Goal: Task Accomplishment & Management: Manage account settings

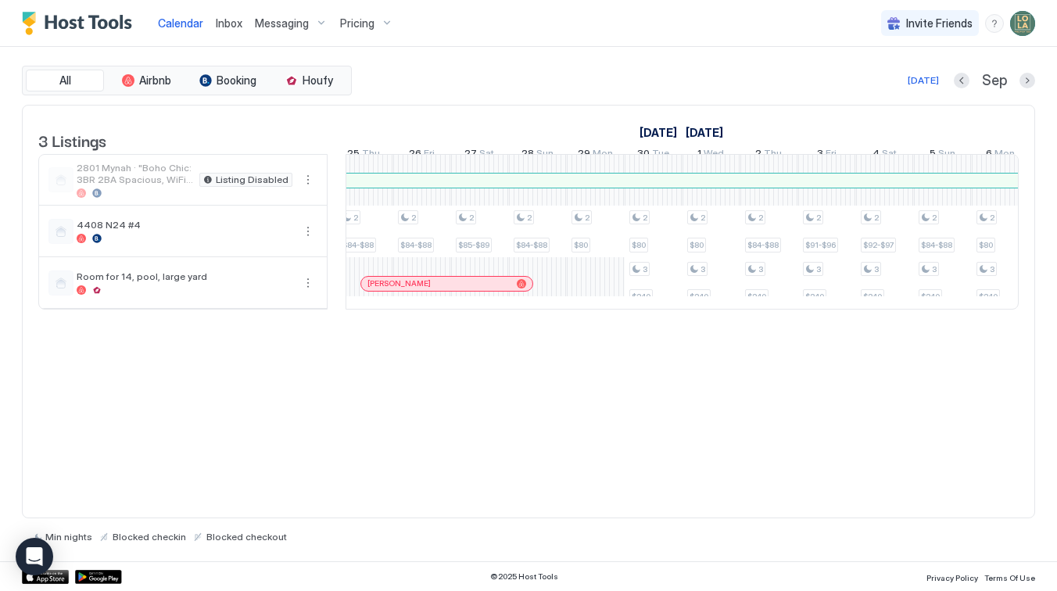
click at [324, 18] on div "Messaging" at bounding box center [291, 23] width 85 height 27
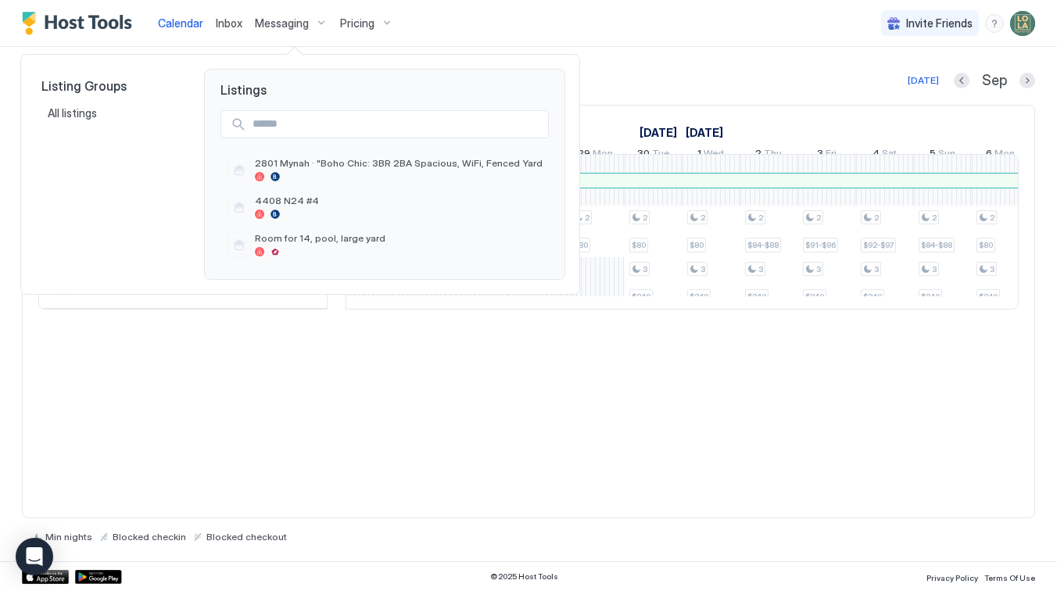
click at [357, 25] on div at bounding box center [528, 295] width 1057 height 591
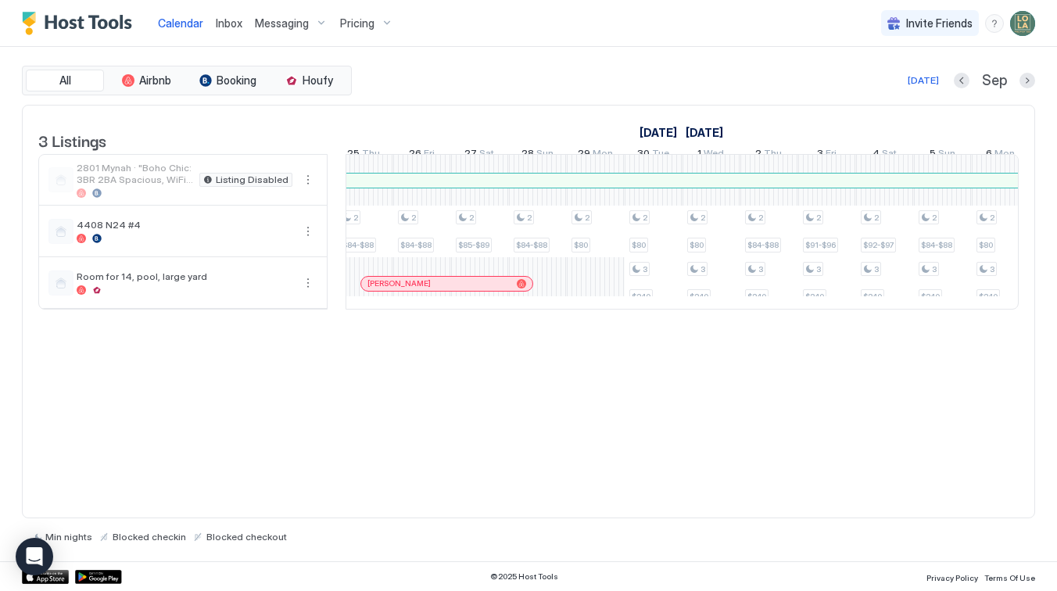
click at [357, 25] on span "Pricing" at bounding box center [357, 23] width 34 height 14
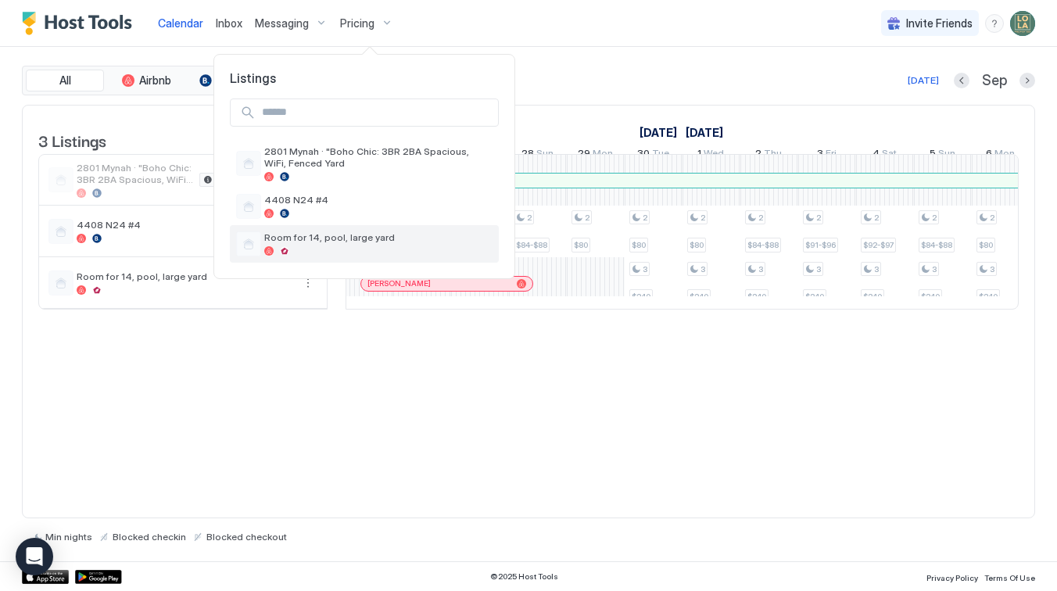
click at [352, 242] on span "Room for 14, pool, large yard" at bounding box center [378, 237] width 228 height 12
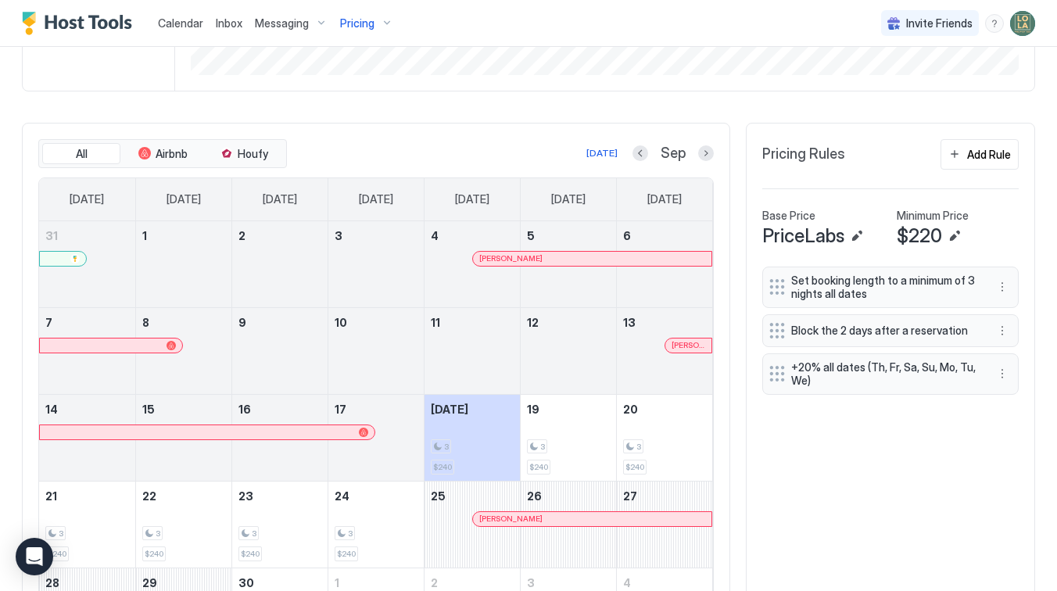
scroll to position [386, 0]
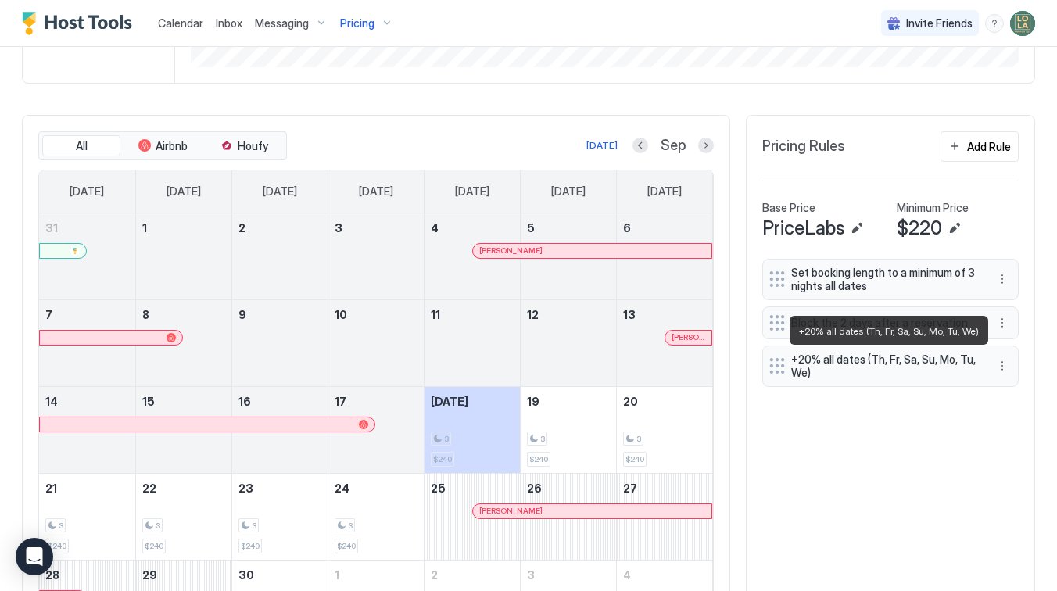
click at [837, 378] on span "+20% all dates (Th, Fr, Sa, Su, Mo, Tu, We)" at bounding box center [884, 366] width 186 height 27
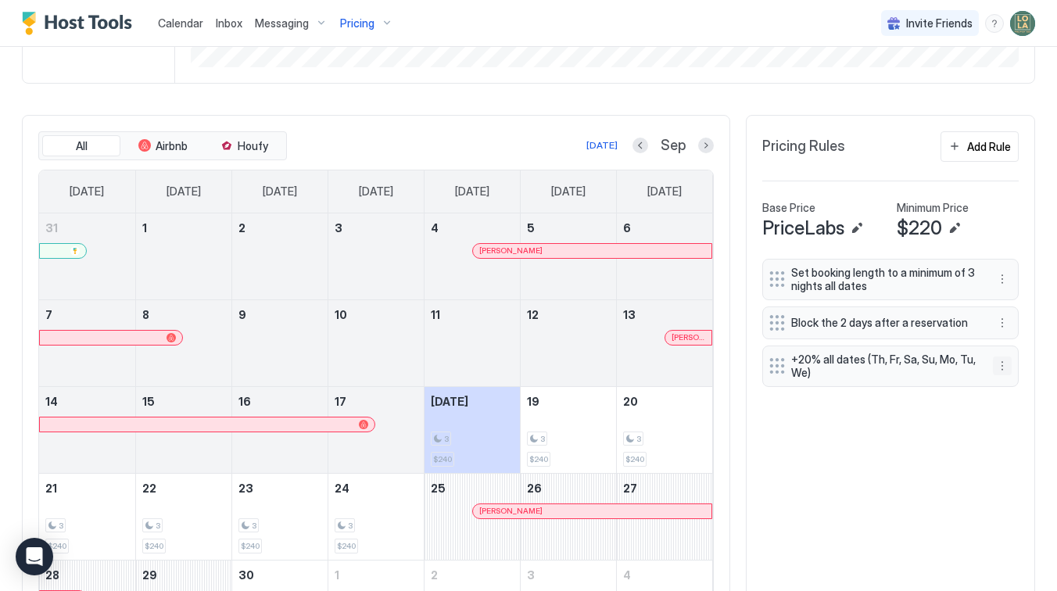
click at [998, 362] on button "More options" at bounding box center [1002, 365] width 19 height 19
click at [1008, 393] on div "Edit" at bounding box center [1017, 388] width 34 height 12
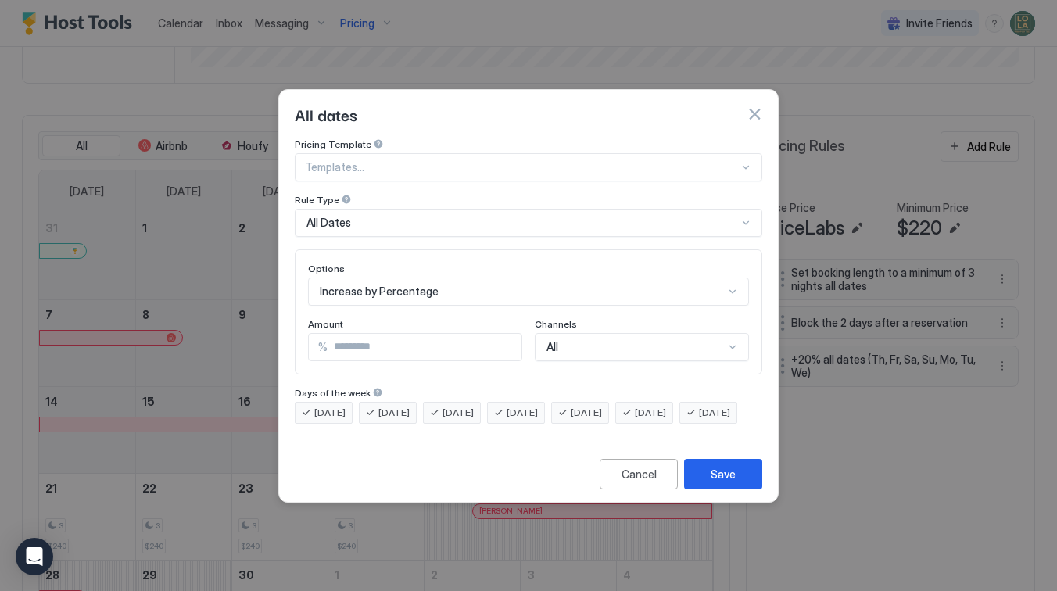
click at [336, 406] on span "[DATE]" at bounding box center [329, 413] width 31 height 14
click at [388, 406] on span "[DATE]" at bounding box center [393, 413] width 31 height 14
click at [452, 406] on span "[DATE]" at bounding box center [457, 413] width 31 height 14
click at [523, 402] on div "[DATE]" at bounding box center [516, 413] width 58 height 22
click at [716, 489] on button "Save" at bounding box center [723, 474] width 78 height 30
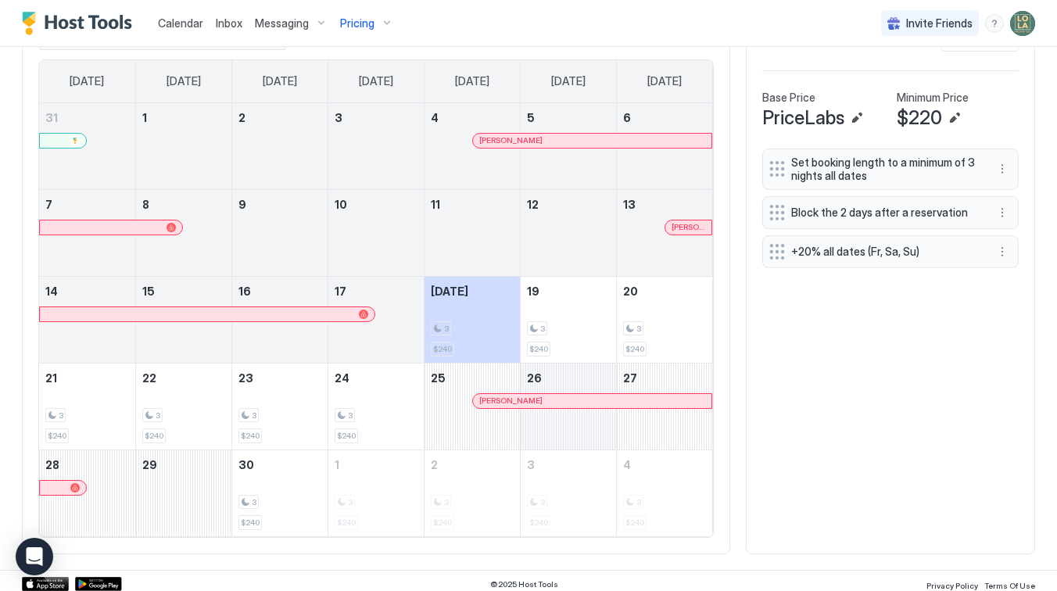
scroll to position [499, 0]
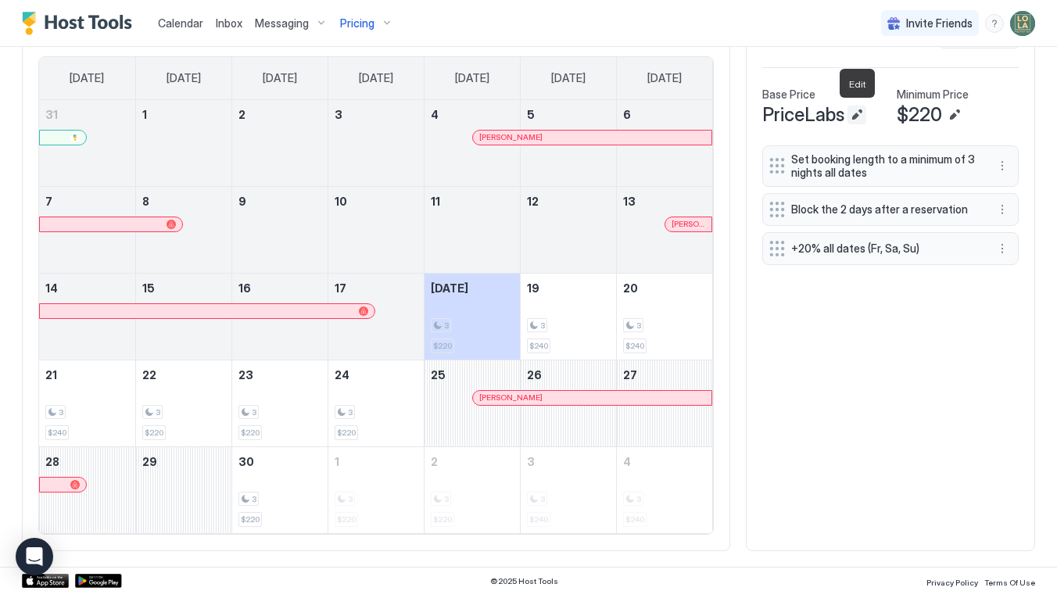
click at [856, 120] on button "Edit" at bounding box center [856, 115] width 19 height 19
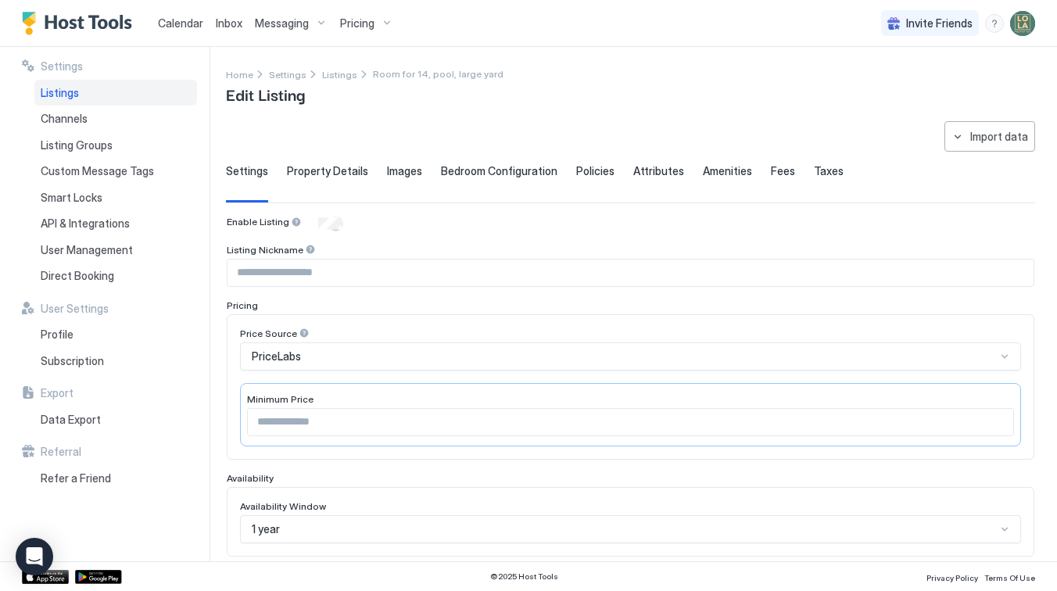
click at [429, 355] on div "PriceLabs" at bounding box center [624, 356] width 744 height 14
click at [485, 287] on div "Enable Listing Listing Nickname Pricing Price Source PriceLabs Minimum Price **…" at bounding box center [630, 553] width 807 height 674
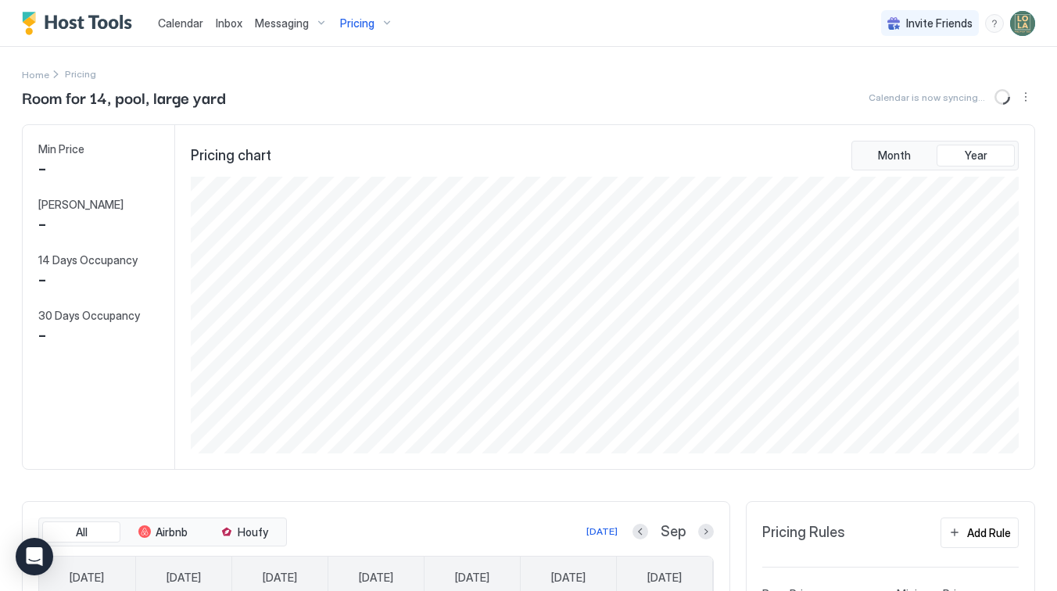
scroll to position [277, 831]
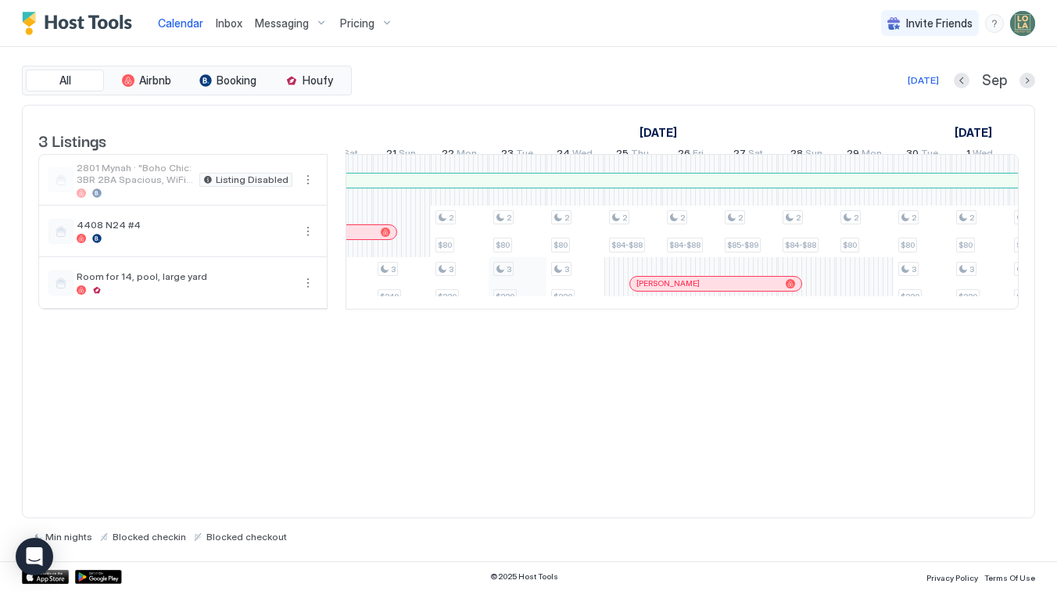
scroll to position [0, 1050]
